Goal: Contribute content: Add original content to the website for others to see

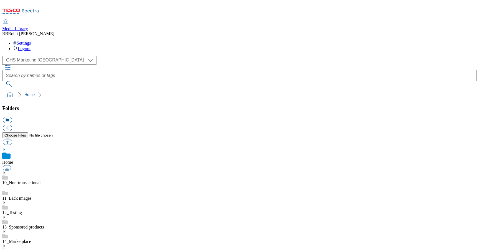
scroll to position [1, 0]
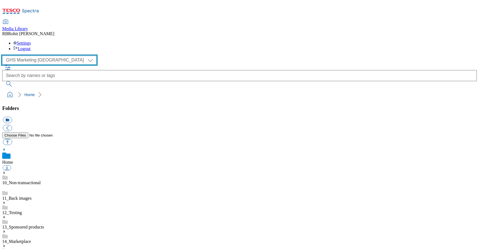
click at [32, 56] on select "Clubcard Marketing Clubcard ROI Dotcom UK GHS Marketing UK GHS ROI Realfood Tes…" at bounding box center [49, 60] width 94 height 9
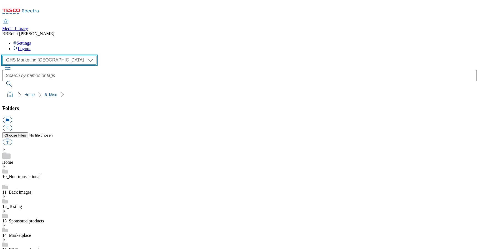
click at [44, 56] on select "Clubcard Marketing Clubcard ROI Dotcom UK GHS Marketing UK GHS ROI Realfood Tes…" at bounding box center [49, 60] width 94 height 9
click at [4, 56] on select "Clubcard Marketing Clubcard ROI Dotcom UK GHS Marketing UK GHS ROI Realfood Tes…" at bounding box center [49, 60] width 94 height 9
click at [30, 56] on select "Clubcard Marketing Clubcard ROI Dotcom UK GHS Marketing UK GHS ROI Realfood Tes…" at bounding box center [49, 60] width 94 height 9
select select "flare-ghs-roi"
click at [4, 56] on select "Clubcard Marketing Clubcard ROI Dotcom UK GHS Marketing UK GHS ROI Realfood Tes…" at bounding box center [49, 60] width 94 height 9
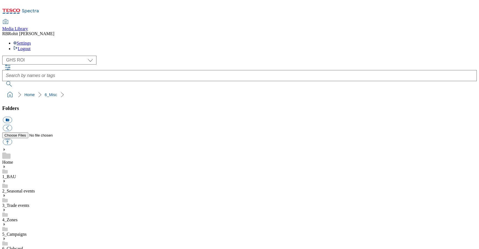
click at [23, 246] on link "6_Clubcard" at bounding box center [12, 248] width 21 height 5
click at [6, 237] on icon at bounding box center [4, 239] width 4 height 4
click at [12, 117] on button "icon_new_folder" at bounding box center [7, 120] width 9 height 6
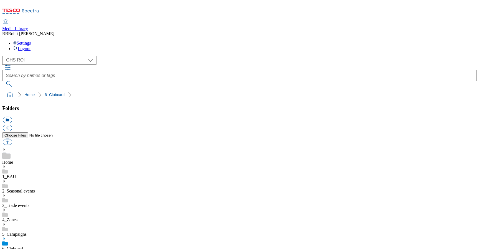
type input "2534"
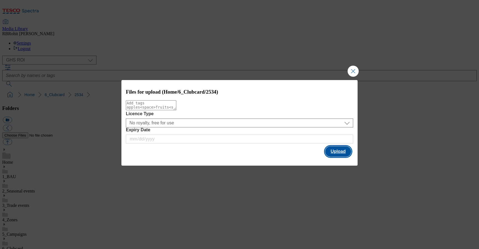
click at [337, 154] on button "Upload" at bounding box center [338, 151] width 26 height 11
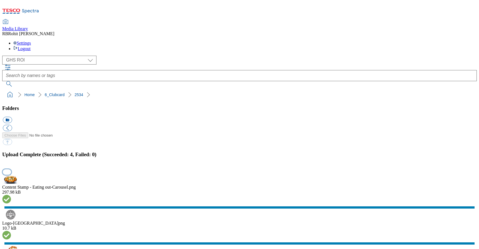
click at [11, 169] on button "button" at bounding box center [7, 171] width 8 height 5
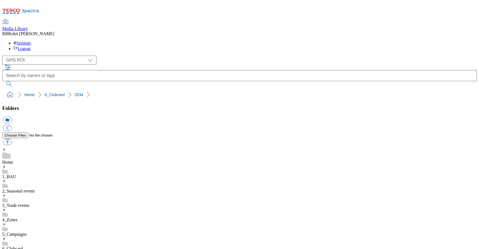
drag, startPoint x: 2, startPoint y: 54, endPoint x: 69, endPoint y: 51, distance: 67.7
click at [69, 90] on nav "Home 6_Clubcard 2534" at bounding box center [239, 95] width 475 height 11
copy ol "Home 6_Clubcard 2534"
